Goal: Information Seeking & Learning: Find specific fact

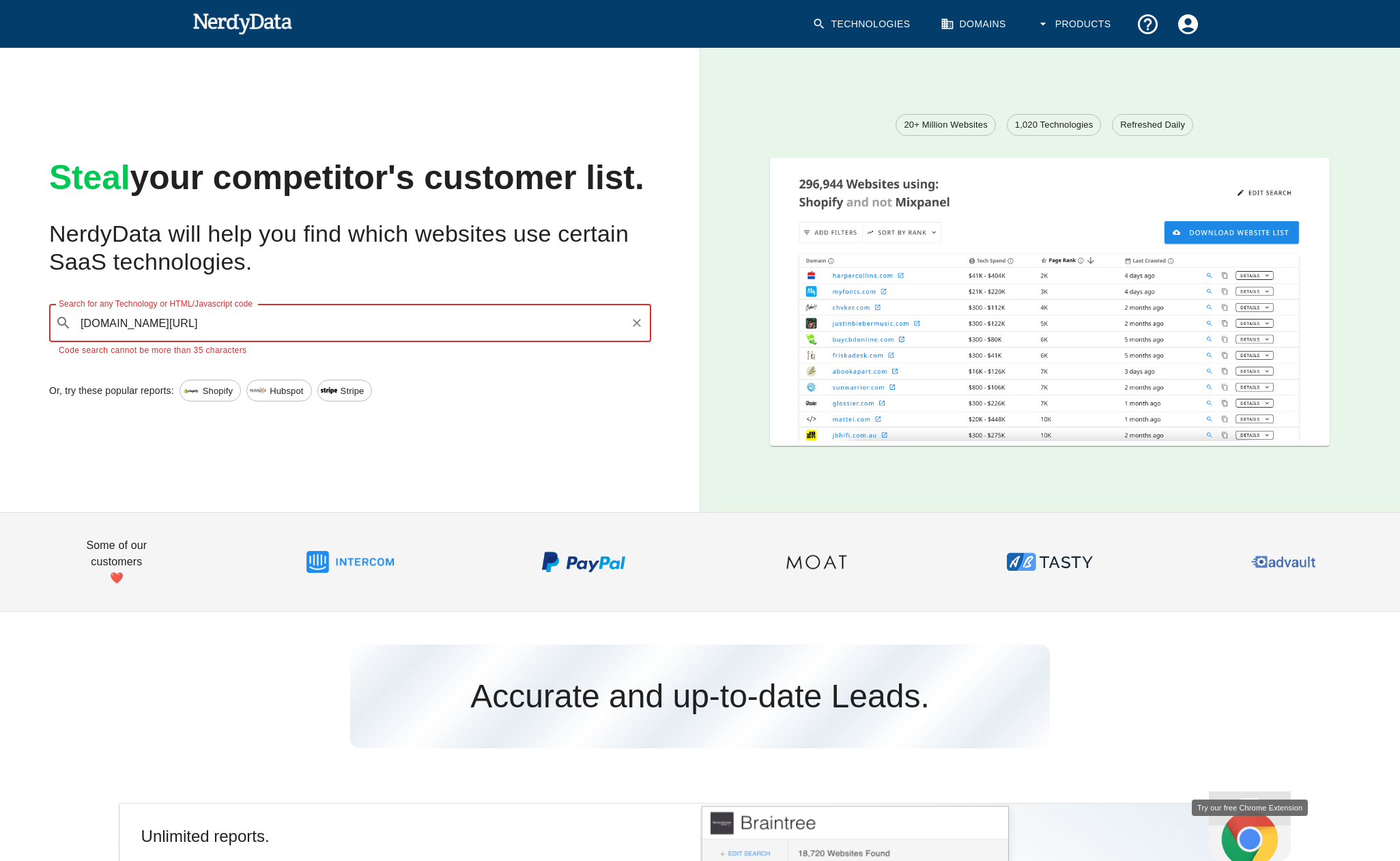
drag, startPoint x: 281, startPoint y: 329, endPoint x: 257, endPoint y: 329, distance: 24.0
click at [257, 329] on input "[DOMAIN_NAME][URL]" at bounding box center [351, 322] width 548 height 26
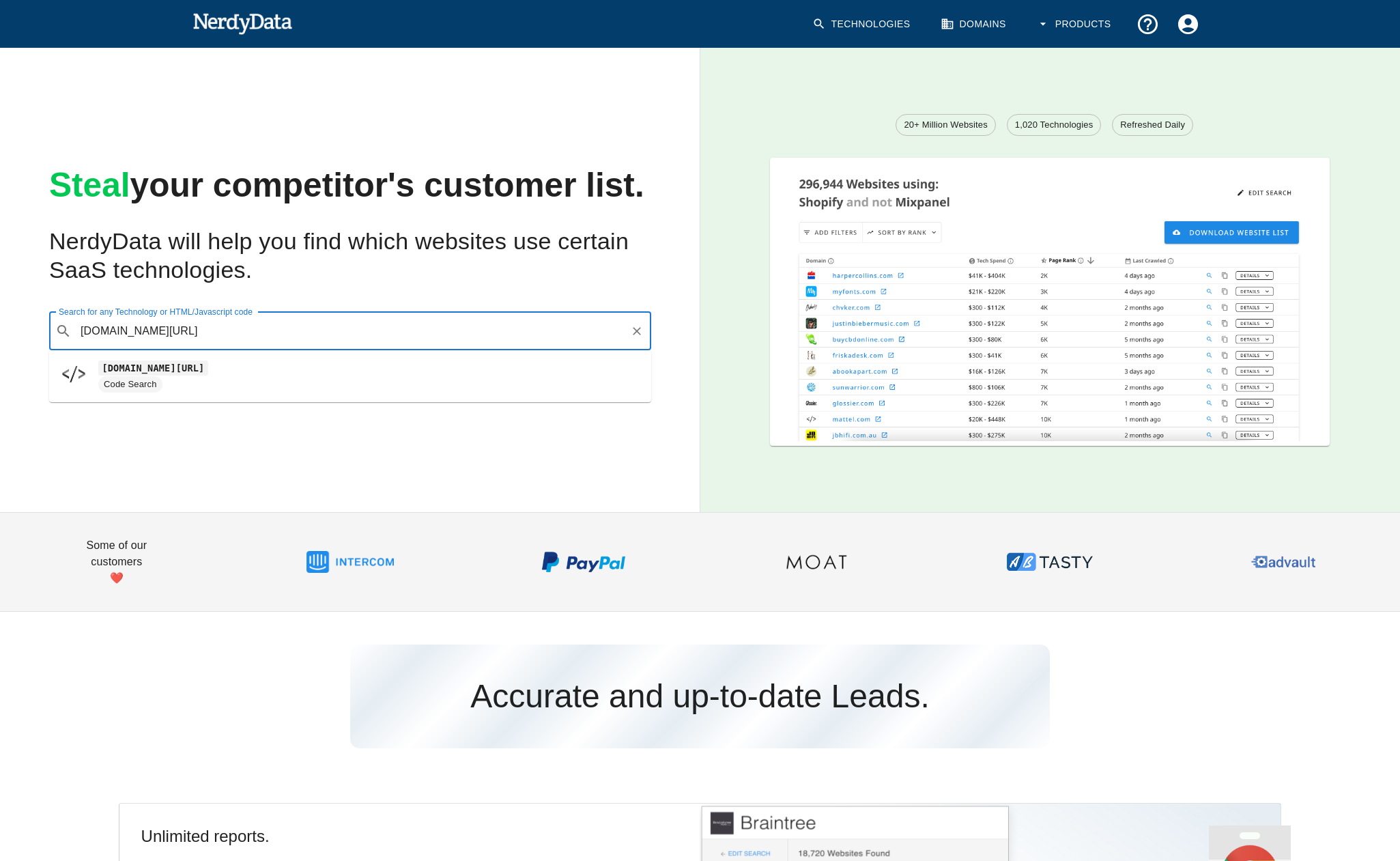
click at [208, 373] on code "[DOMAIN_NAME][URL]" at bounding box center [153, 367] width 110 height 14
type input "[DOMAIN_NAME][URL]"
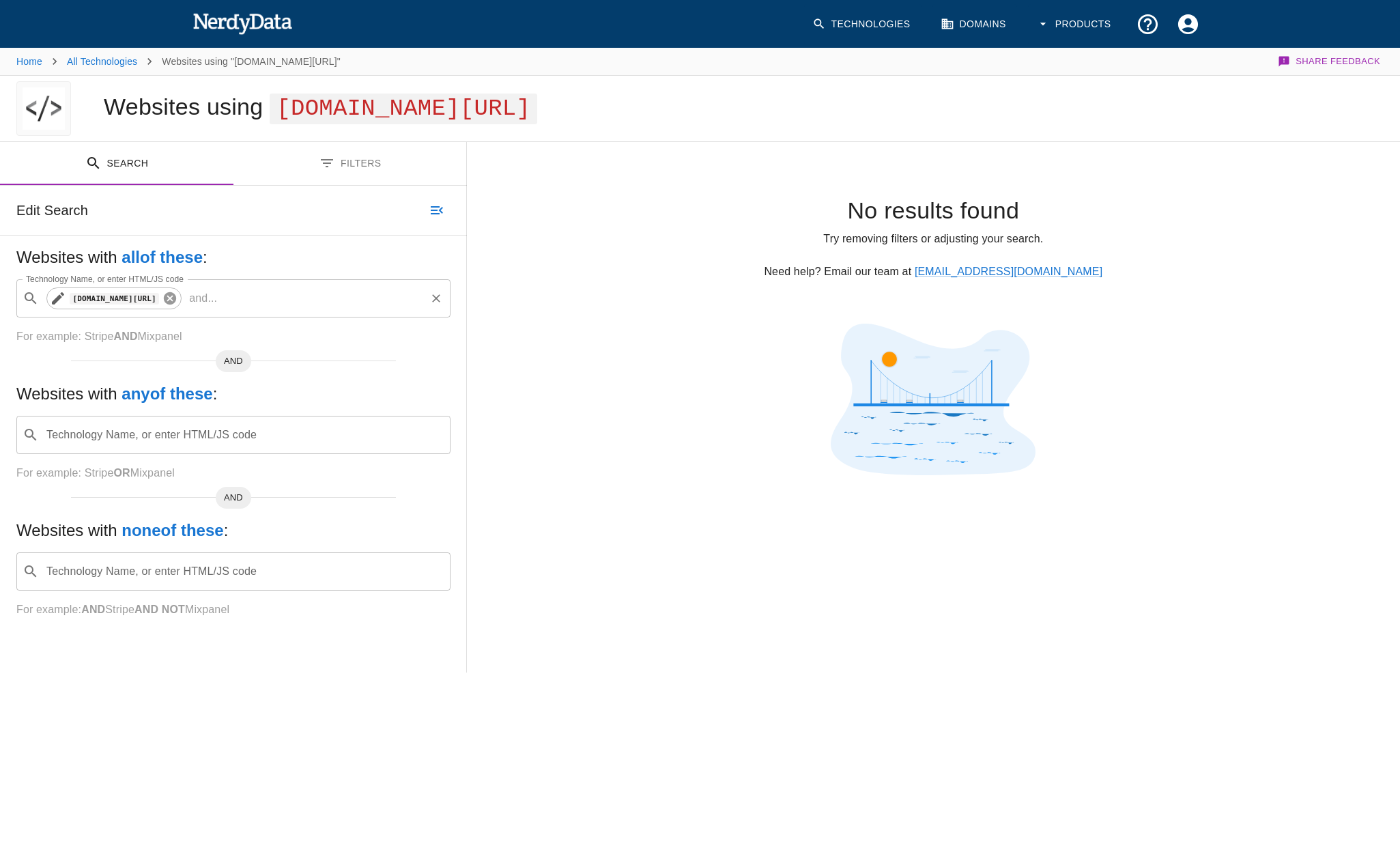
click at [176, 297] on icon at bounding box center [170, 298] width 13 height 13
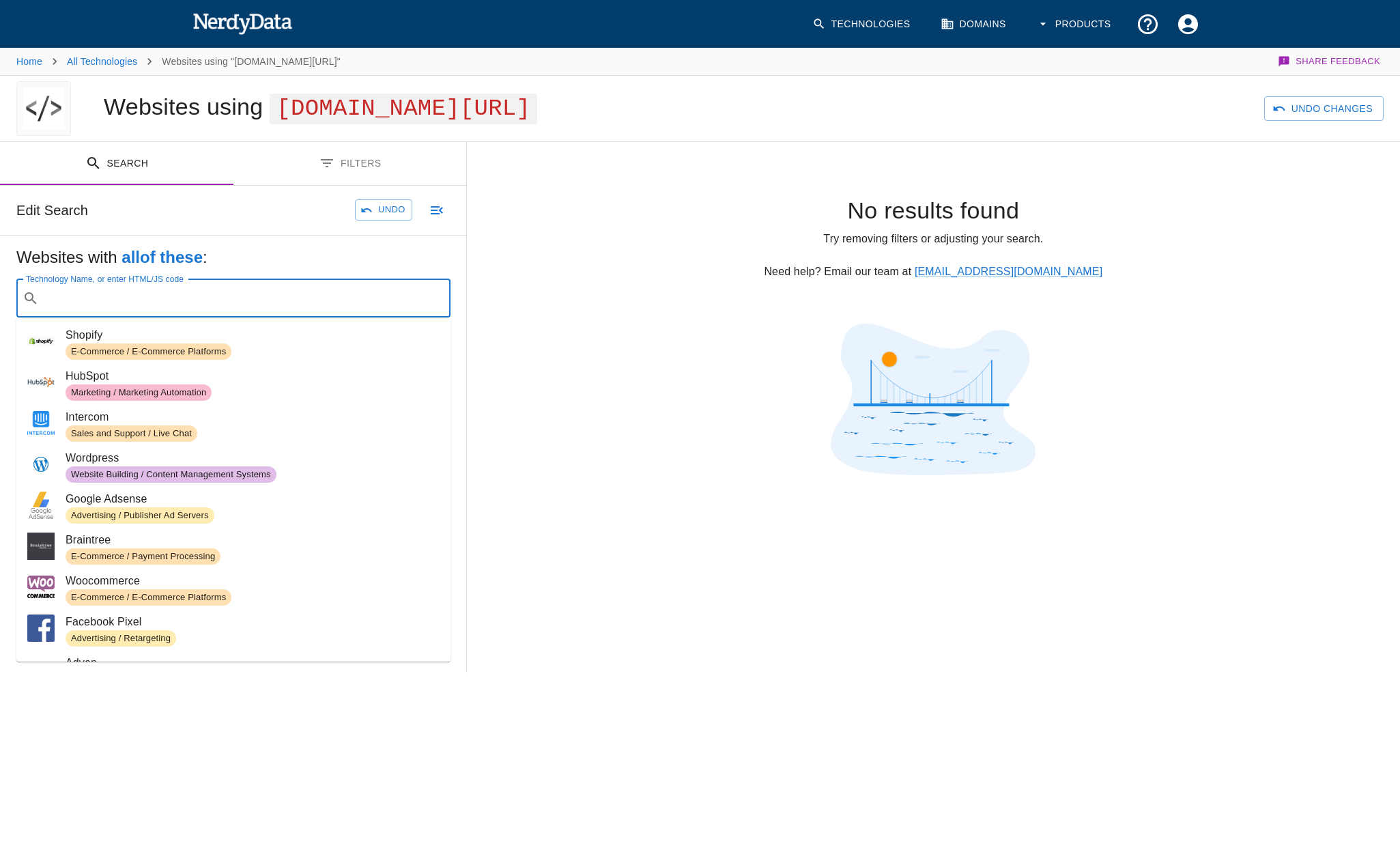
click at [232, 298] on input "Technology Name, or enter HTML/JS code" at bounding box center [244, 298] width 400 height 26
paste input "[DOMAIN_NAME][URL]"
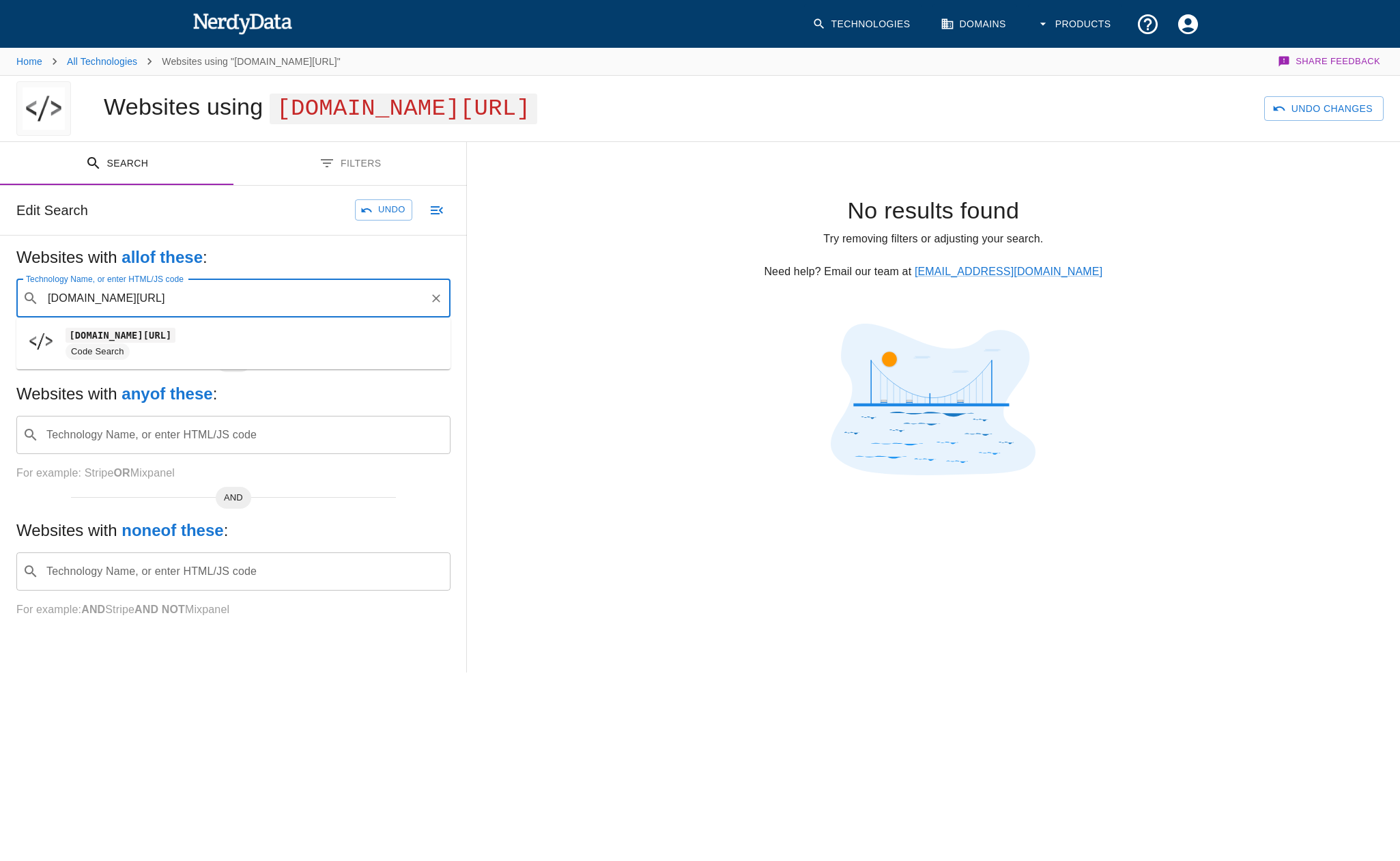
click at [175, 330] on code "[DOMAIN_NAME][URL]" at bounding box center [121, 335] width 110 height 14
type input "[DOMAIN_NAME][URL]"
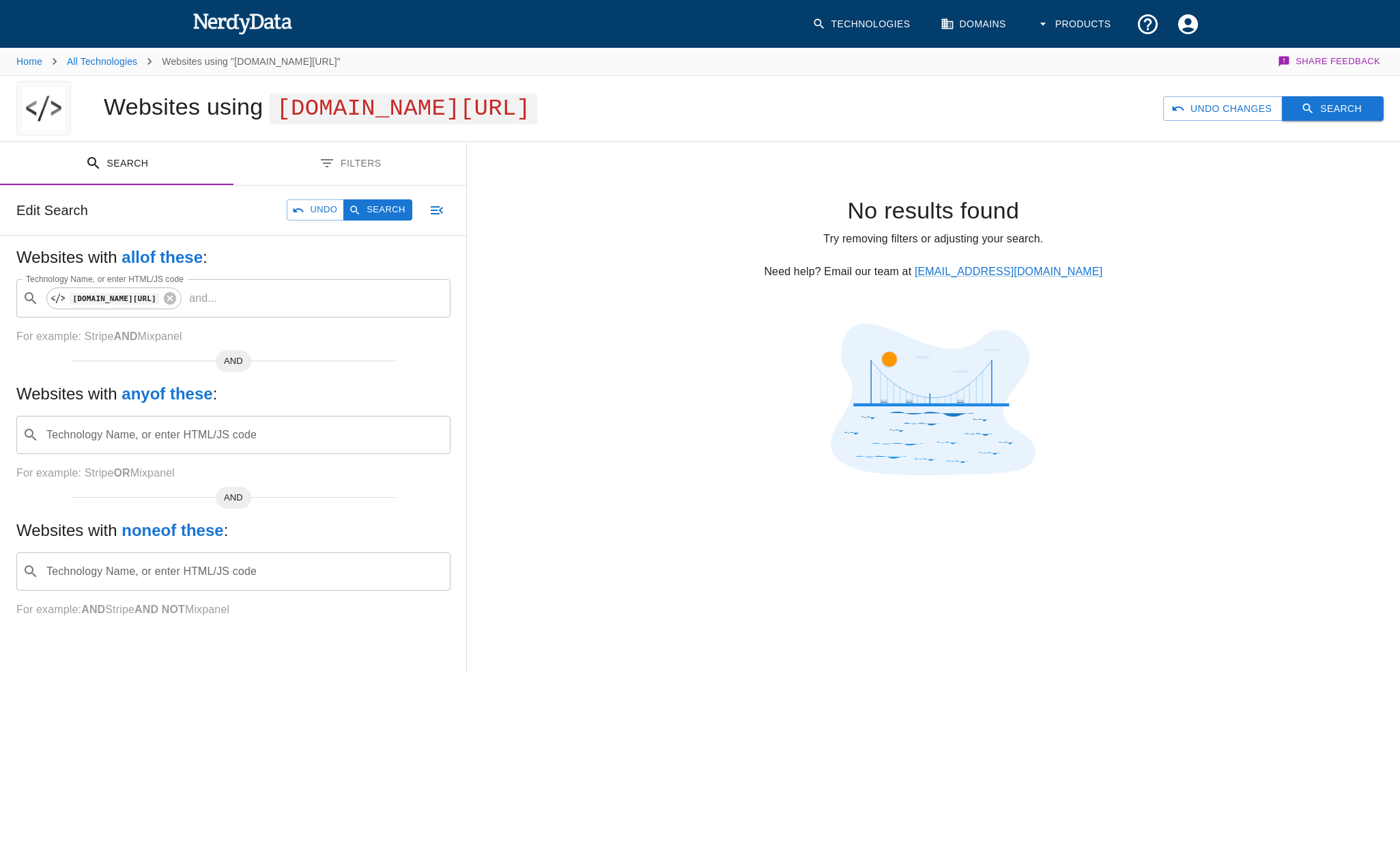
click at [1344, 103] on button "Search" at bounding box center [1333, 109] width 102 height 25
click at [177, 306] on icon at bounding box center [171, 299] width 15 height 15
